Goal: Information Seeking & Learning: Obtain resource

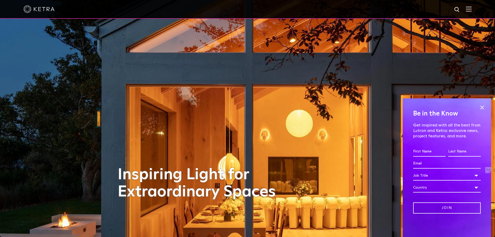
click at [471, 10] on img at bounding box center [469, 8] width 6 height 5
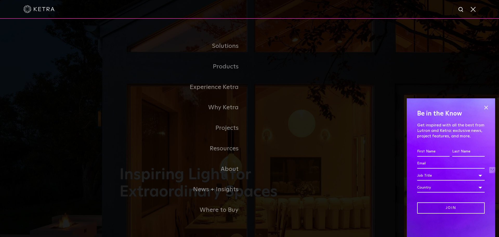
click at [485, 108] on span at bounding box center [486, 107] width 8 height 8
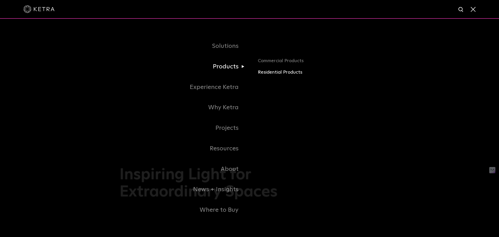
click at [270, 72] on link "Residential Products" at bounding box center [319, 73] width 122 height 8
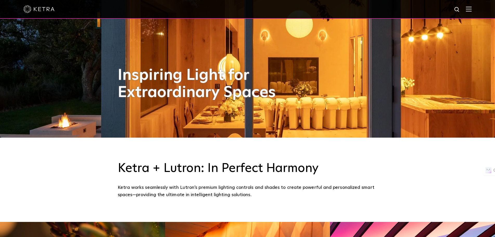
scroll to position [78, 0]
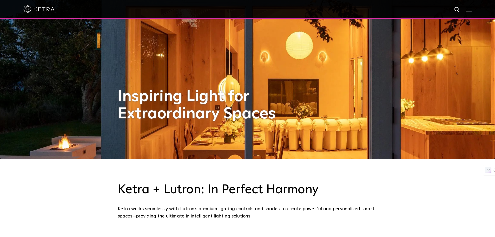
click at [53, 14] on div at bounding box center [247, 9] width 448 height 18
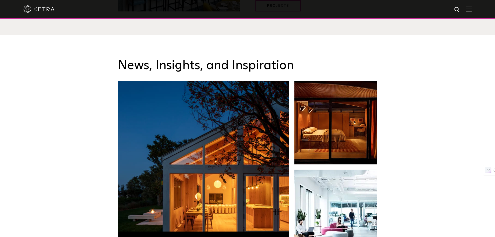
scroll to position [858, 0]
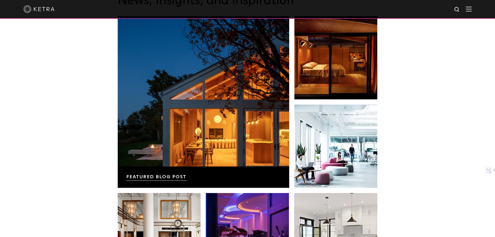
click at [472, 12] on div at bounding box center [247, 9] width 448 height 18
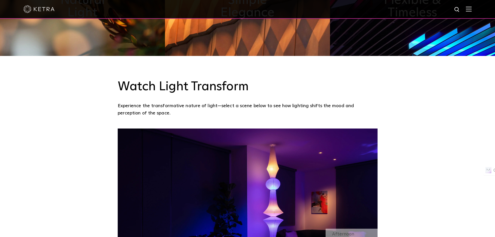
scroll to position [208, 0]
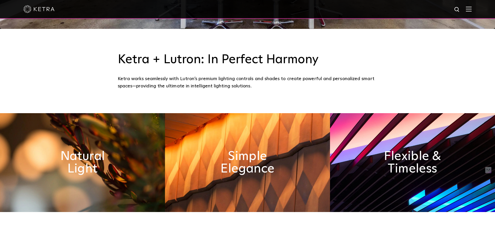
click at [43, 9] on img at bounding box center [38, 9] width 31 height 8
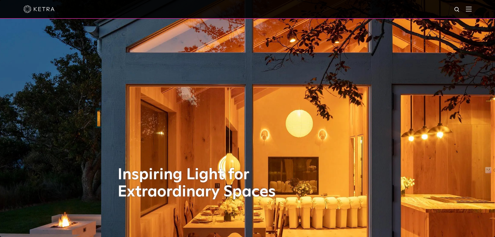
click at [472, 10] on img at bounding box center [469, 8] width 6 height 5
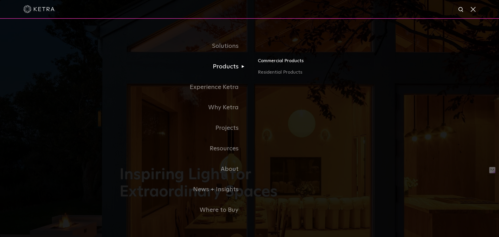
click at [289, 64] on link "Commercial Products" at bounding box center [319, 62] width 122 height 11
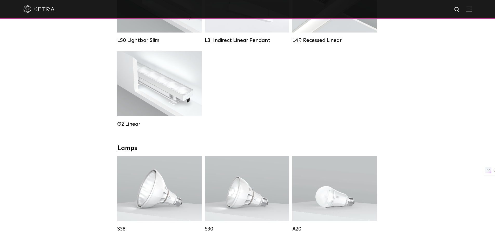
scroll to position [182, 0]
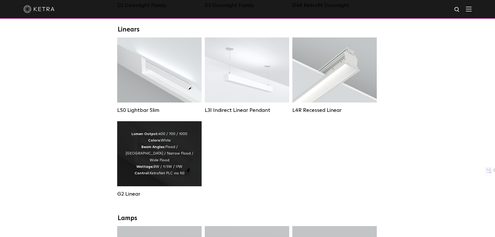
click at [163, 172] on div "Lumen Output: 400 / 700 / 1000 Colors: White Beam Angles: Flood / [GEOGRAPHIC_D…" at bounding box center [159, 154] width 69 height 46
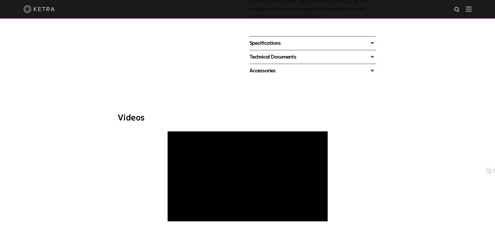
scroll to position [260, 0]
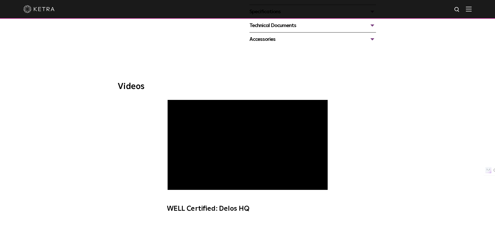
click at [178, 188] on span "WELL Certified: Delos HQ" at bounding box center [247, 159] width 175 height 118
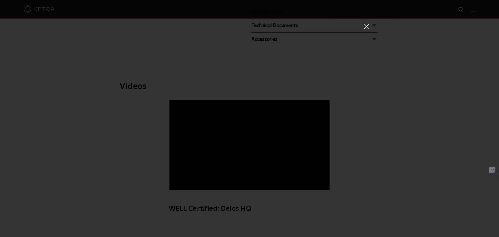
click at [365, 28] on span at bounding box center [366, 27] width 6 height 8
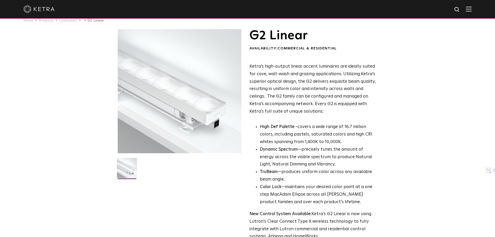
scroll to position [0, 0]
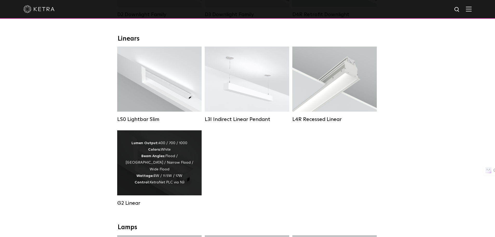
scroll to position [182, 0]
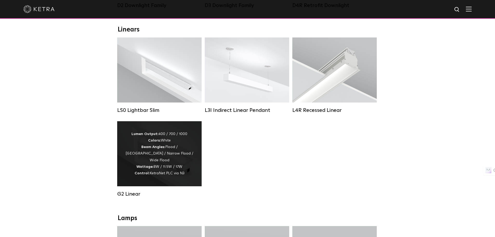
click at [161, 155] on div "Lumen Output: 400 / 700 / 1000 Colors: White Beam Angles: Flood / Graze / Narro…" at bounding box center [159, 154] width 69 height 46
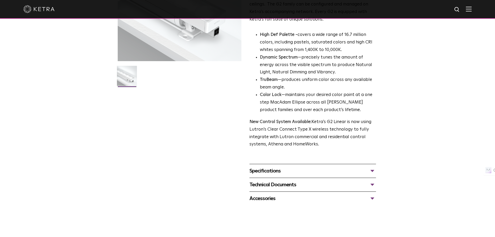
scroll to position [182, 0]
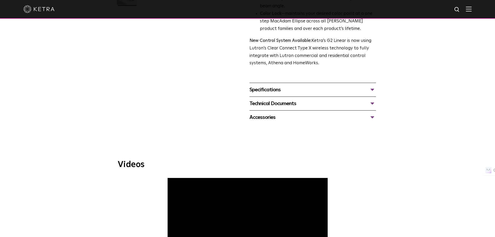
click at [283, 94] on div "Specifications" at bounding box center [313, 90] width 127 height 8
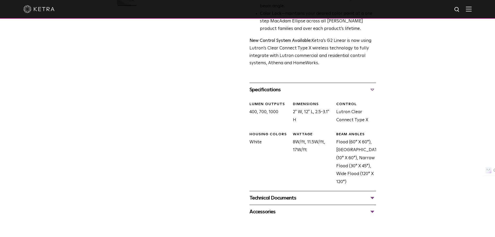
scroll to position [234, 0]
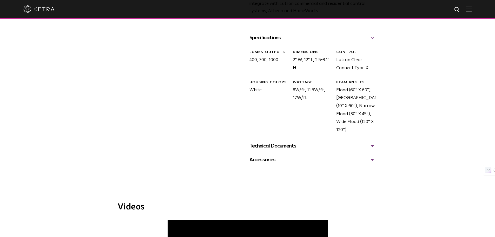
click at [302, 149] on div "Technical Documents" at bounding box center [313, 146] width 127 height 8
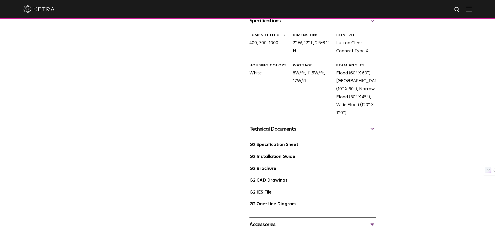
scroll to position [260, 0]
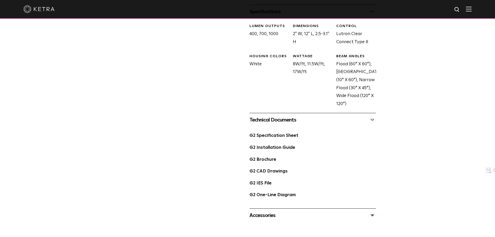
click at [288, 139] on div "G2 Specification Sheet" at bounding box center [313, 138] width 127 height 12
click at [286, 137] on link "G2 Specification Sheet" at bounding box center [274, 135] width 49 height 4
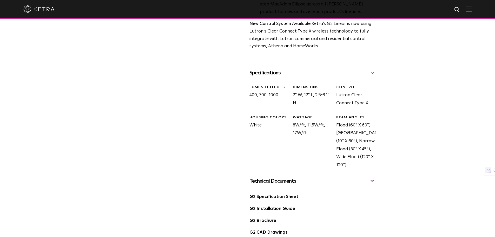
scroll to position [130, 0]
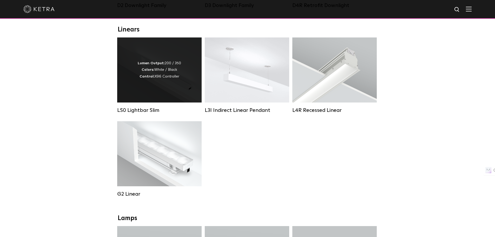
click at [177, 73] on div "Lumen Output: 200 / 350 Colors: White / Black Control: X96 Controller" at bounding box center [159, 70] width 43 height 20
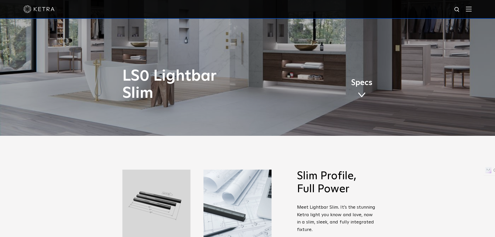
scroll to position [31, 0]
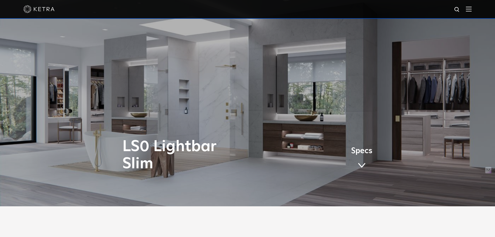
click at [365, 167] on span at bounding box center [362, 165] width 8 height 6
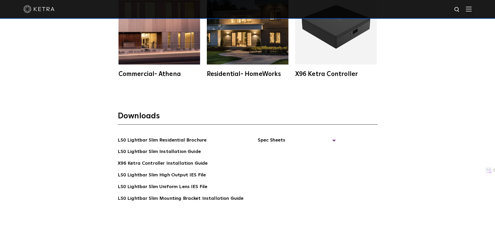
scroll to position [1075, 0]
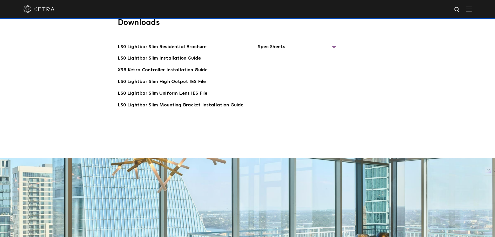
click at [329, 48] on span "Spec Sheets" at bounding box center [297, 48] width 78 height 11
click at [298, 61] on link "LS0 Lightbar Slim Spec Sheet" at bounding box center [297, 58] width 67 height 8
